Goal: Navigation & Orientation: Find specific page/section

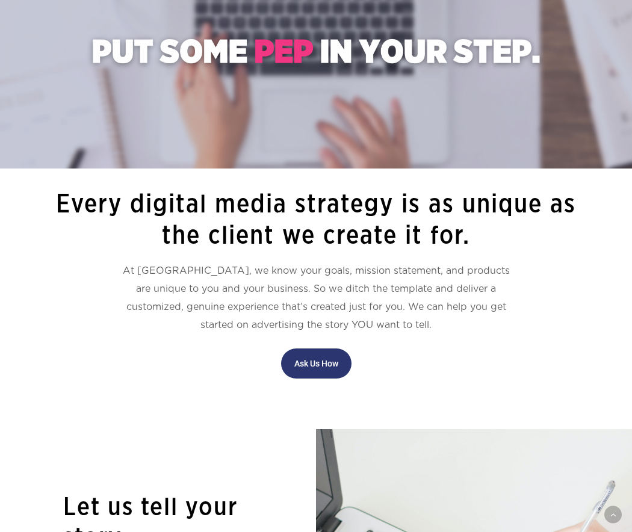
scroll to position [280, 0]
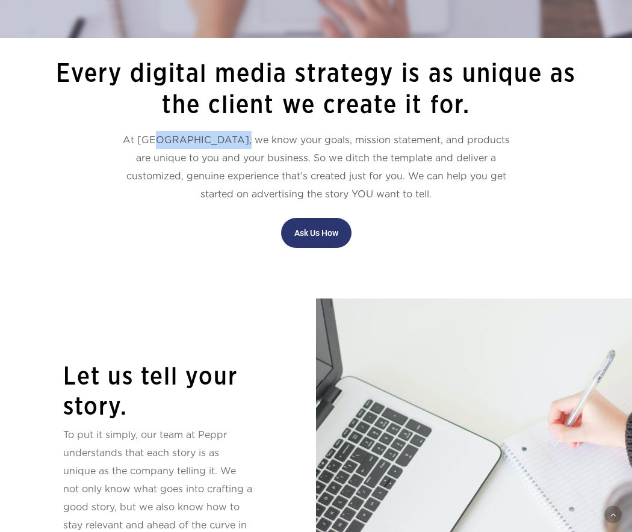
drag, startPoint x: 164, startPoint y: 140, endPoint x: 239, endPoint y: 140, distance: 74.6
click at [239, 140] on p "At Peppr, we know your goals, mission statement, and products are unique to you…" at bounding box center [315, 167] width 523 height 72
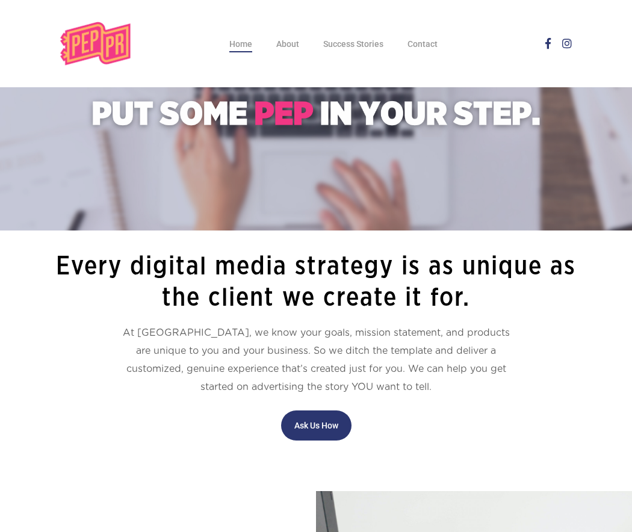
scroll to position [0, 0]
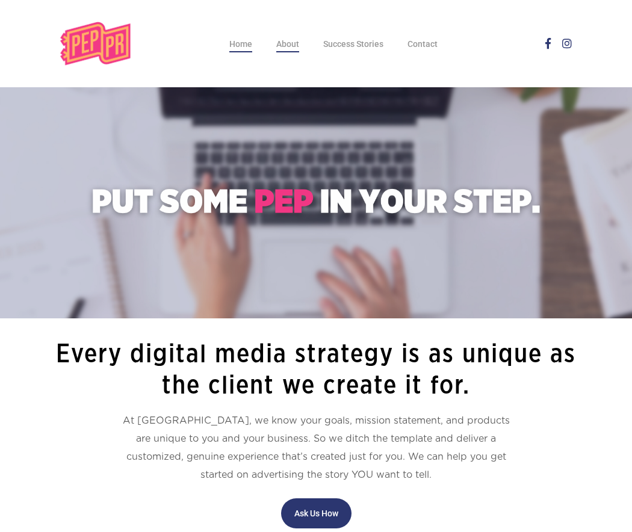
click at [291, 44] on span "About" at bounding box center [287, 44] width 23 height 10
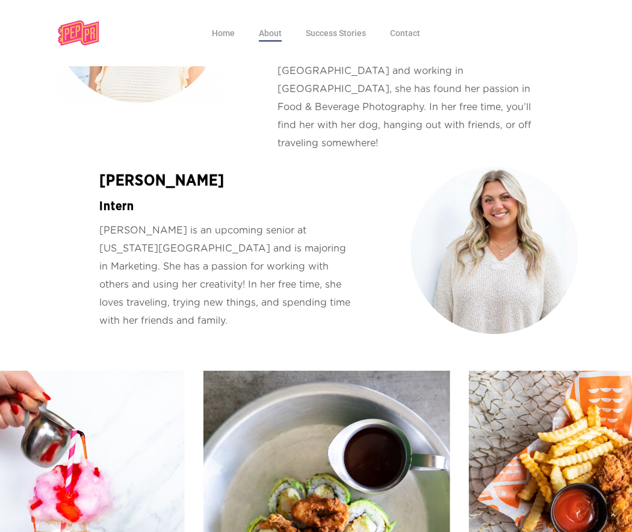
scroll to position [2159, 0]
